Goal: Transaction & Acquisition: Purchase product/service

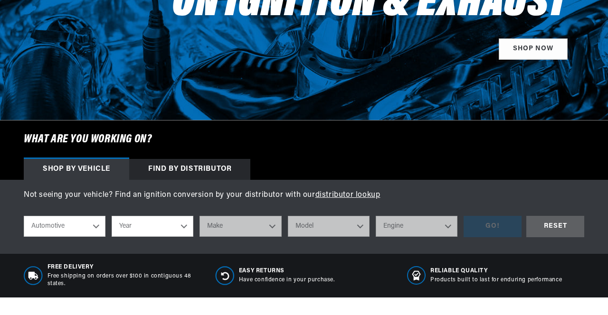
click at [546, 55] on link "SHOP NOW" at bounding box center [532, 48] width 69 height 21
click at [39, 281] on icon at bounding box center [33, 275] width 19 height 19
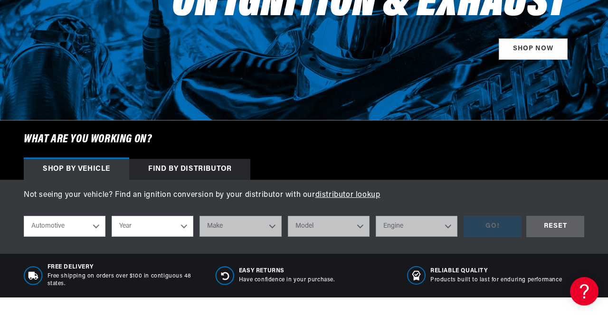
click at [93, 234] on select "Automotive Agricultural Industrial Marine Motorcycle" at bounding box center [65, 226] width 82 height 21
click at [24, 223] on select "Automotive Agricultural Industrial Marine Motorcycle" at bounding box center [65, 226] width 82 height 21
click at [184, 232] on select "Year 2022 2021 2020 2019 2018 2017 2016 2015 2014 2013 2012 2011 2010 2009 2008…" at bounding box center [153, 226] width 82 height 21
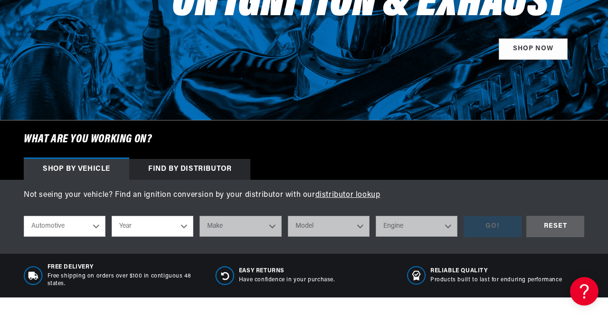
select select "1972"
click at [112, 223] on select "Year 2022 2021 2020 2019 2018 2017 2016 2015 2014 2013 2012 2011 2010 2009 2008…" at bounding box center [153, 226] width 82 height 21
select select "1972"
click at [272, 233] on select "Make Alfa Romeo American Motors Aston Martin Audi Austin BMW Buick Cadillac Che…" at bounding box center [240, 226] width 82 height 21
select select "Chevrolet"
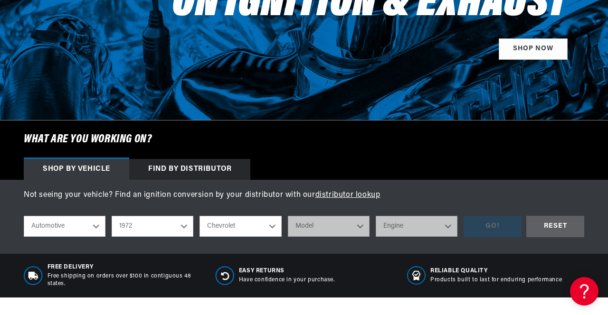
click at [199, 223] on select "Make Alfa Romeo American Motors Aston Martin Audi Austin BMW Buick Cadillac Che…" at bounding box center [240, 226] width 82 height 21
select select "Chevrolet"
click at [361, 236] on select "Model Bel Air Biscayne Blazer Brookwood C10 Pickup C10 Suburban C20 Pickup C20 …" at bounding box center [329, 226] width 82 height 21
select select "Chevelle"
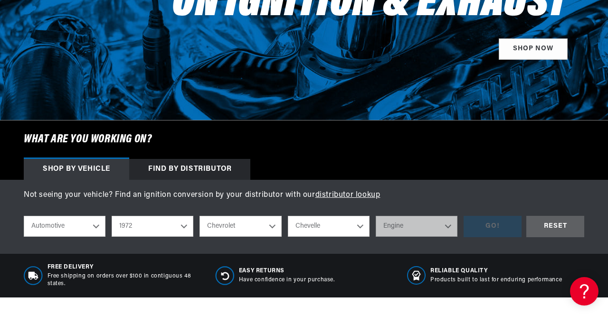
click at [288, 223] on select "Model Bel Air Biscayne Blazer Brookwood C10 Pickup C10 Suburban C20 Pickup C20 …" at bounding box center [329, 226] width 82 height 21
select select "Chevelle"
click at [453, 236] on select "Engine 3.2L 3.8L 4.6L 5.3L 5.4L 6.5L 250cid / 4.1L 305cid / 5.0L 307cid / 5.0L …" at bounding box center [416, 226] width 82 height 21
select select "454cid-7.4L"
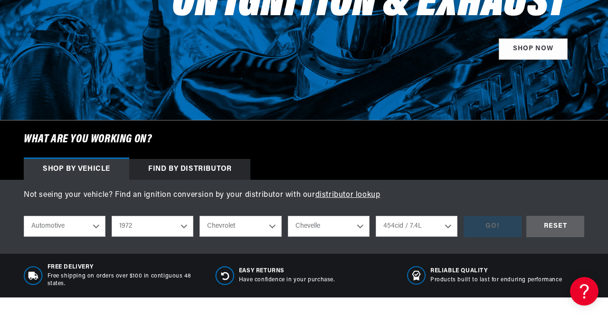
click at [375, 223] on select "Engine 3.2L 3.8L 4.6L 5.3L 5.4L 6.5L 250cid / 4.1L 305cid / 5.0L 307cid / 5.0L …" at bounding box center [416, 226] width 82 height 21
select select "454cid-7.4L"
click at [500, 231] on div "GO!" at bounding box center [492, 226] width 58 height 21
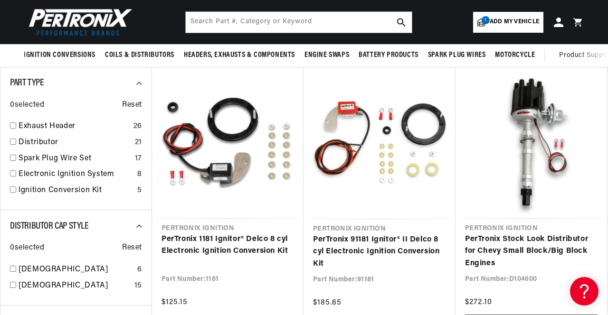
click at [527, 244] on link "PerTronix Stock Look Distributor for Chevy Small Block/Big Block Engines" at bounding box center [531, 252] width 132 height 37
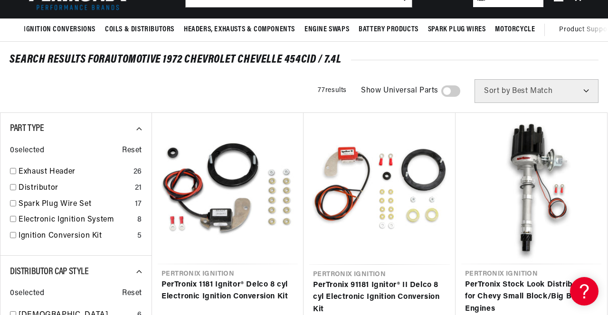
click at [560, 279] on link "PerTronix Stock Look Distributor for Chevy Small Block/Big Block Engines" at bounding box center [531, 297] width 132 height 37
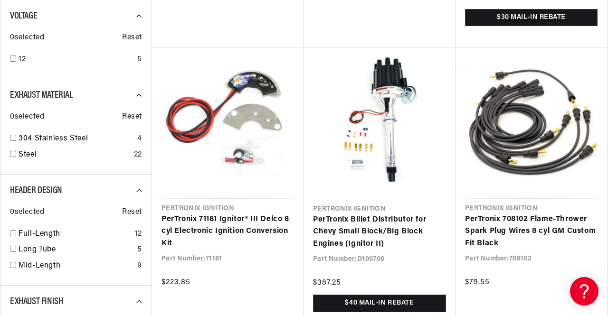
scroll to position [427, 0]
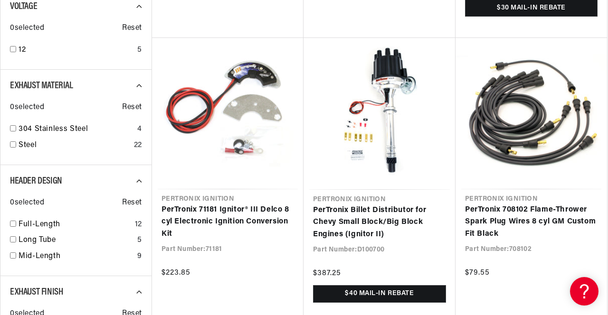
click at [407, 218] on link "PerTronix Billet Distributor for Chevy Small Block/Big Block Engines (Ignitor I…" at bounding box center [379, 223] width 133 height 37
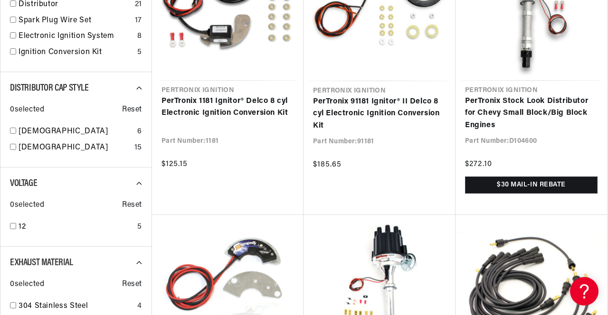
scroll to position [0, 336]
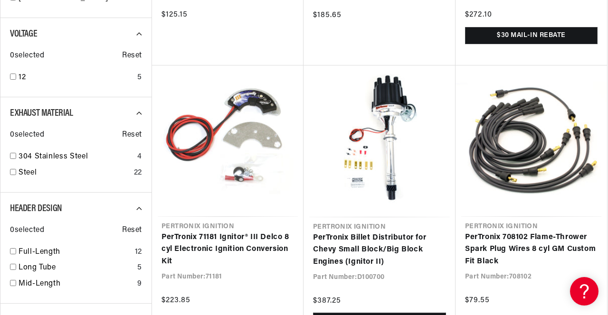
scroll to position [0, 0]
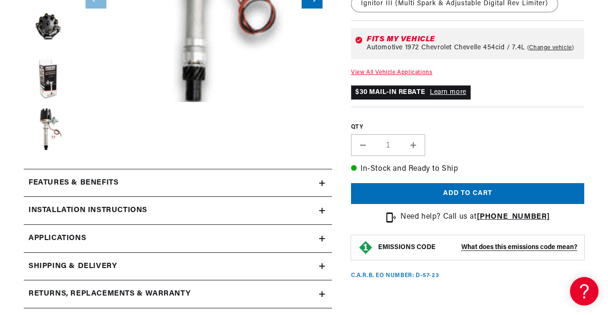
scroll to position [299, 0]
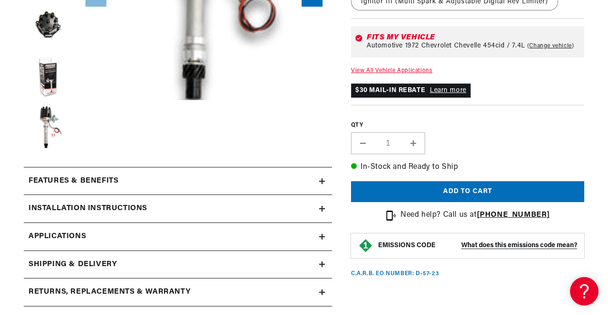
click at [322, 180] on icon at bounding box center [322, 181] width 0 height 6
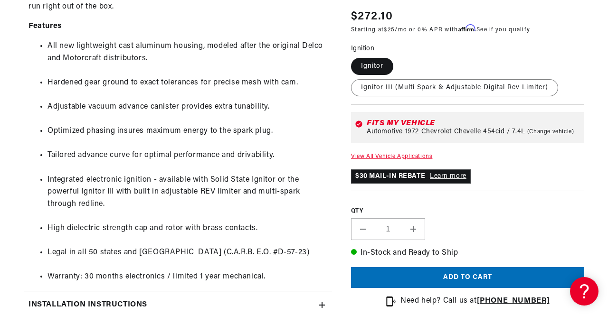
scroll to position [786, 0]
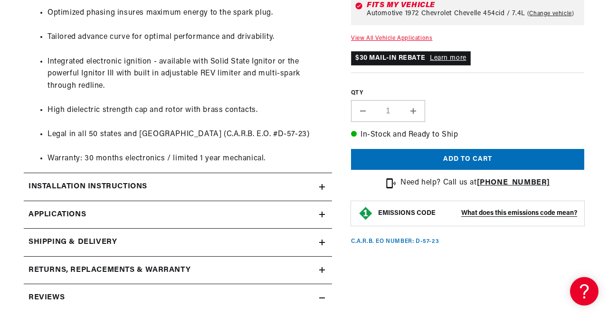
click at [320, 186] on icon at bounding box center [322, 187] width 6 height 6
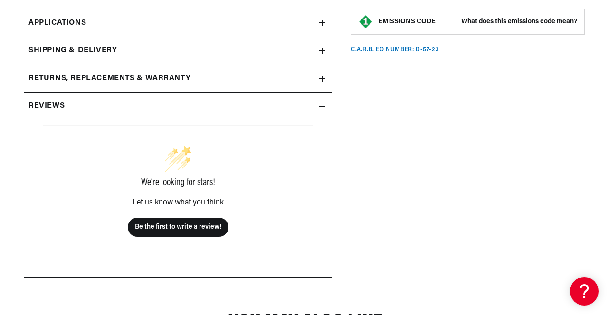
scroll to position [1185, 0]
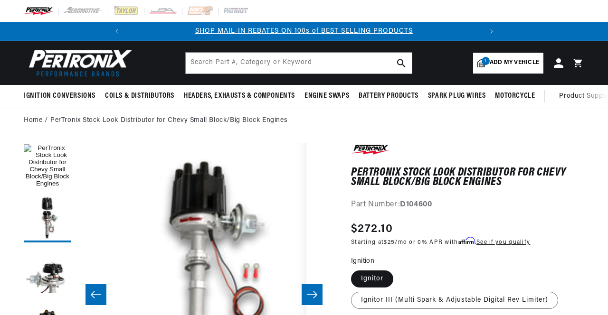
scroll to position [7, 256]
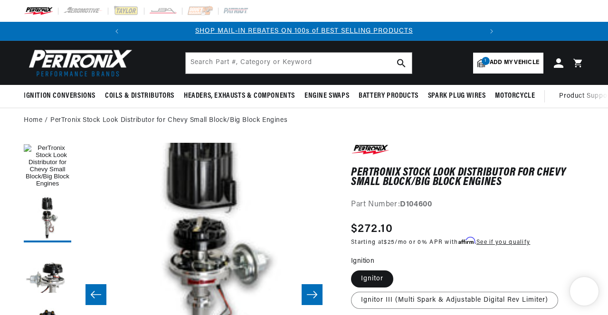
click at [312, 296] on icon "Slide right" at bounding box center [311, 294] width 11 height 9
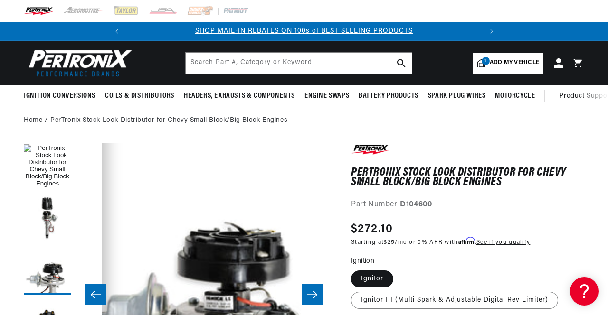
scroll to position [25, 512]
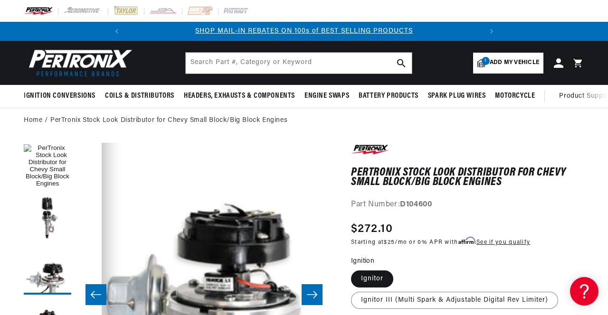
click at [314, 293] on icon "Slide right" at bounding box center [312, 294] width 10 height 7
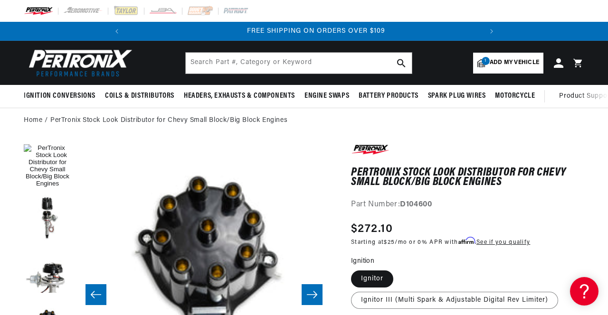
scroll to position [0, 354]
click at [312, 294] on icon "Slide right" at bounding box center [311, 294] width 11 height 9
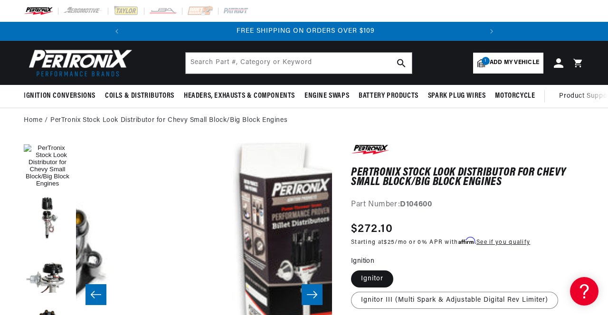
scroll to position [25, 1023]
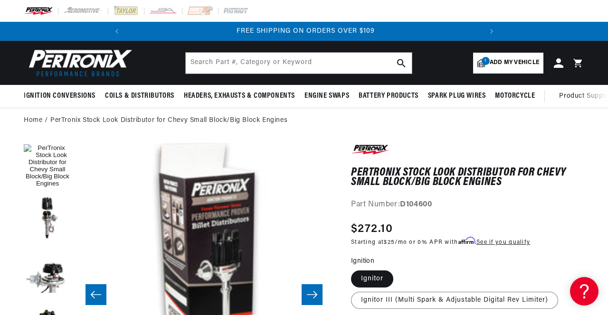
click at [311, 298] on icon "Slide right" at bounding box center [311, 294] width 11 height 9
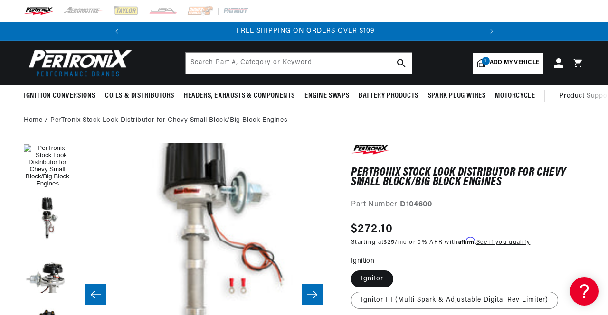
click at [310, 295] on icon "Slide right" at bounding box center [311, 294] width 11 height 9
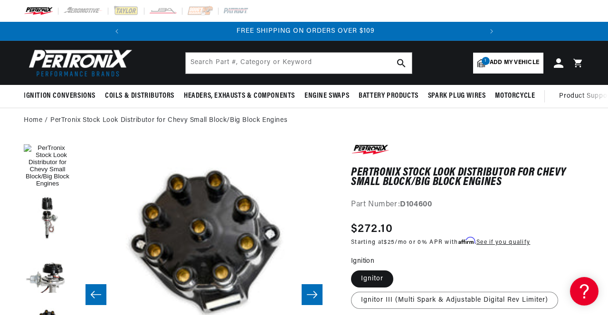
click at [309, 296] on icon "Slide right" at bounding box center [311, 294] width 11 height 9
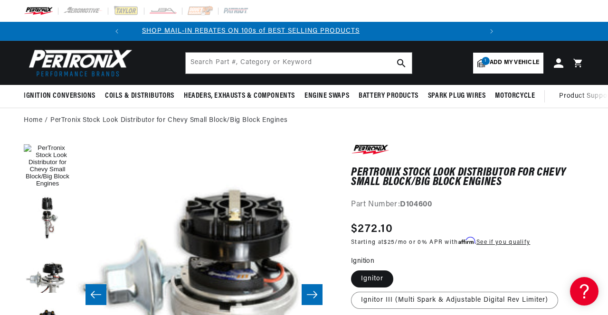
scroll to position [0, 0]
click at [317, 292] on icon "Slide right" at bounding box center [311, 294] width 11 height 9
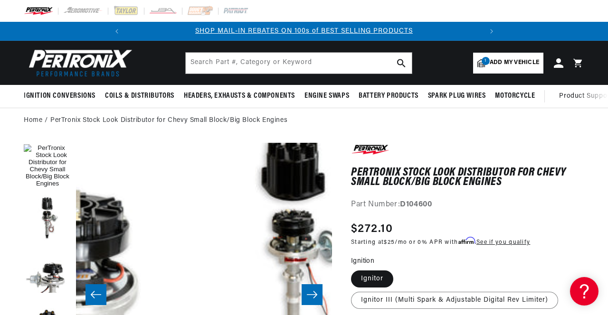
scroll to position [25, 2047]
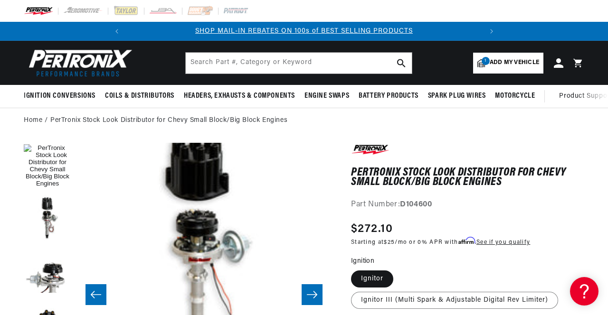
click at [315, 299] on icon "Slide right" at bounding box center [311, 294] width 11 height 9
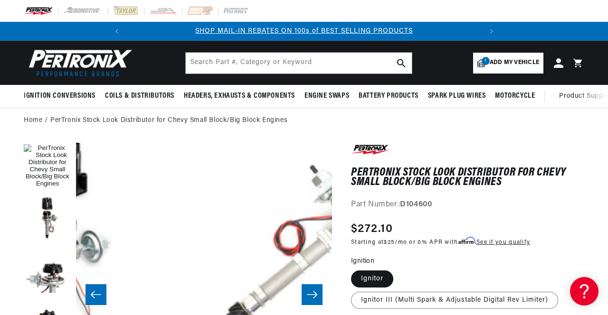
scroll to position [25, 2302]
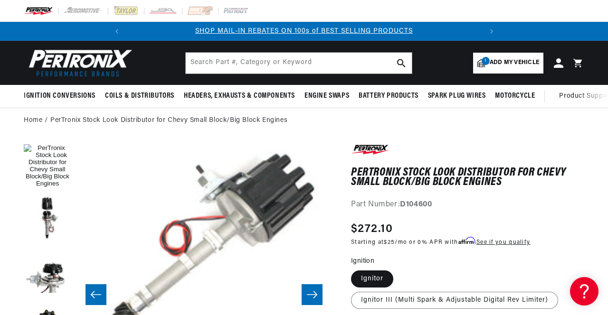
click at [317, 293] on icon "Slide right" at bounding box center [311, 294] width 11 height 9
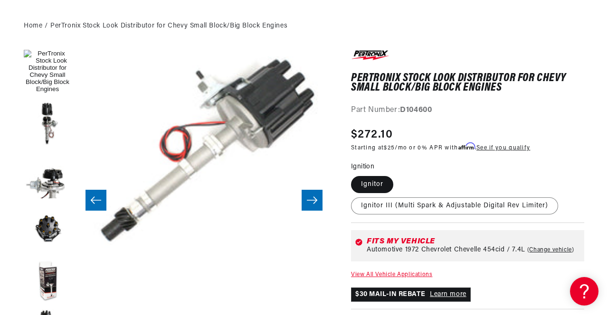
scroll to position [117, 0]
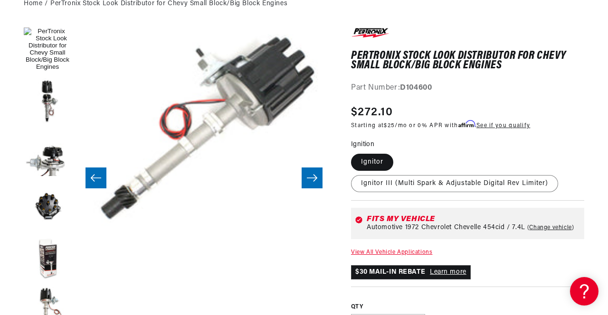
click at [408, 182] on label "Ignitor III (Multi Spark & Adjustable Digital Rev Limiter)" at bounding box center [454, 183] width 207 height 17
click at [398, 152] on input "Ignitor III (Multi Spark & Adjustable Digital Rev Limiter)" at bounding box center [398, 152] width 0 height 0
radio input "true"
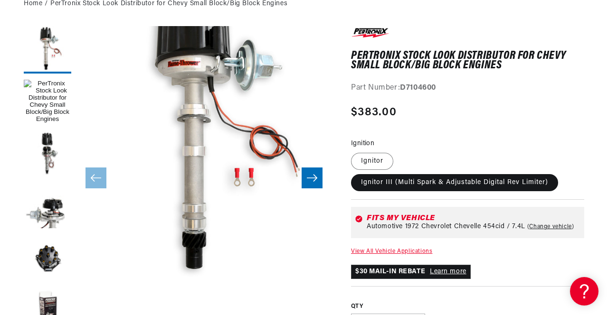
scroll to position [0, 354]
click at [479, 185] on label "Ignitor III (Multi Spark & Adjustable Digital Rev Limiter)" at bounding box center [454, 182] width 207 height 17
click at [398, 151] on input "Ignitor III (Multi Spark & Adjustable Digital Rev Limiter)" at bounding box center [398, 151] width 0 height 0
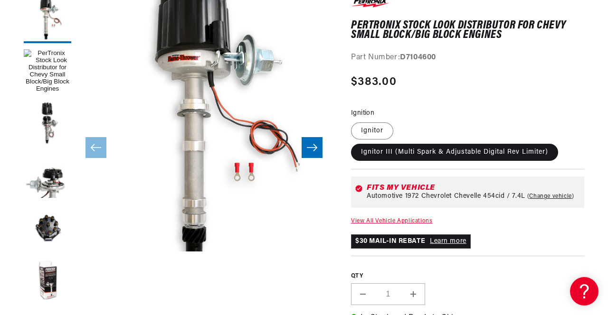
click at [66, 174] on button "Load image 3 in gallery view" at bounding box center [47, 175] width 47 height 47
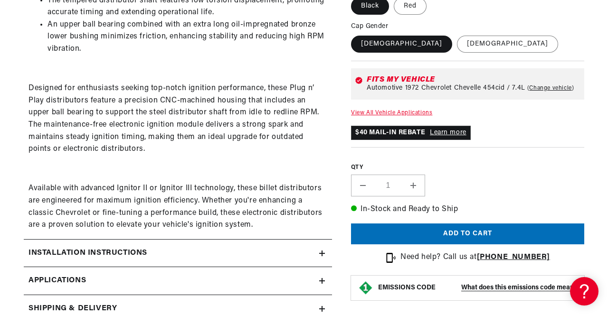
scroll to position [0, 354]
click at [322, 282] on icon at bounding box center [322, 281] width 0 height 6
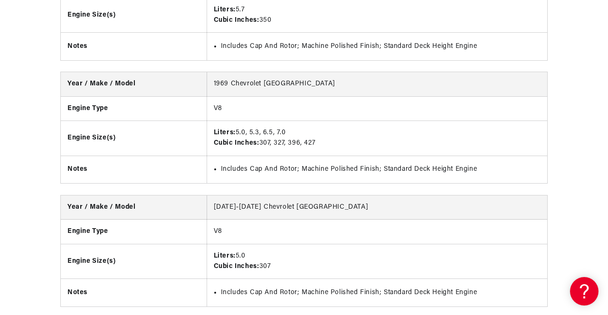
scroll to position [2961, 0]
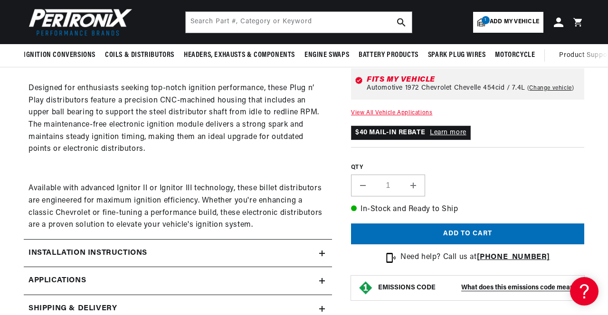
scroll to position [0, 84]
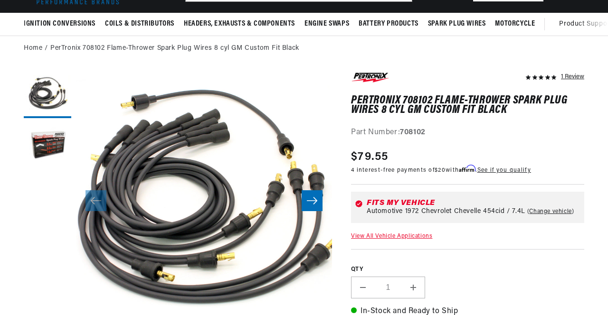
scroll to position [85, 0]
